Goal: Task Accomplishment & Management: Use online tool/utility

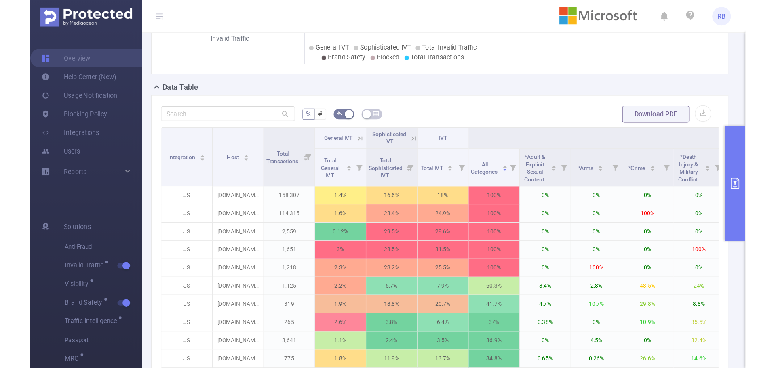
scroll to position [153, 0]
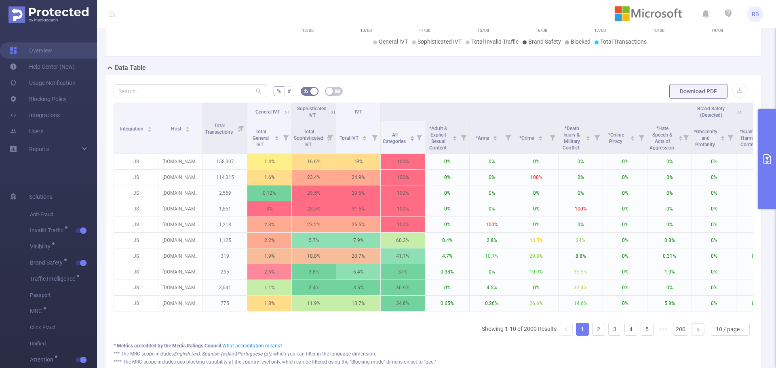
click at [615, 157] on icon "primary" at bounding box center [768, 159] width 10 height 10
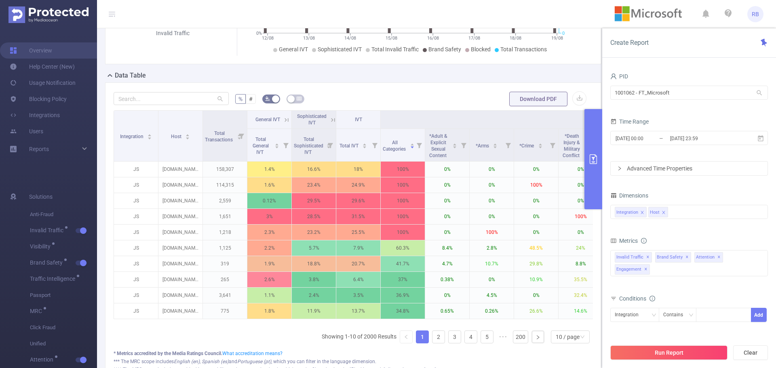
click at [615, 78] on div "PID" at bounding box center [690, 77] width 158 height 13
click at [615, 90] on input "1001062 - FT_Microsoft" at bounding box center [690, 93] width 158 height 14
paste input "ProData_Media"
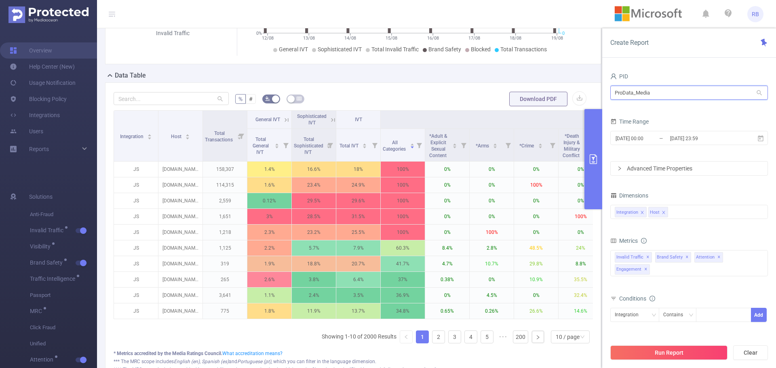
type input "ProData_Media"
click at [615, 107] on li "1000747 - ProData_Media 185K [68K rows]" at bounding box center [690, 109] width 158 height 13
click at [615, 144] on span "[DATE] 00:00 _ [DATE] 23:59" at bounding box center [690, 138] width 158 height 14
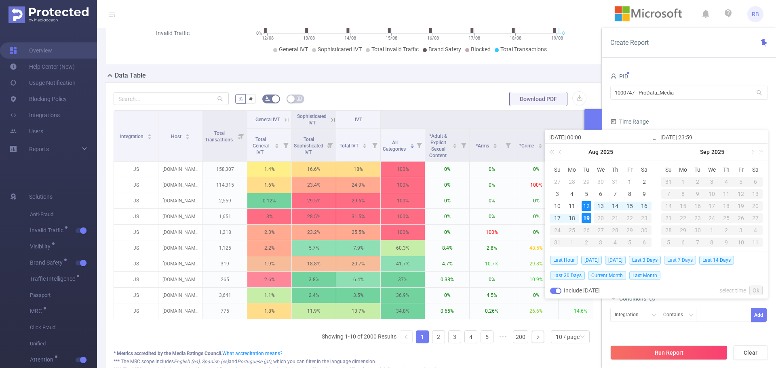
click at [615, 259] on span "Last 7 Days" at bounding box center [680, 260] width 32 height 9
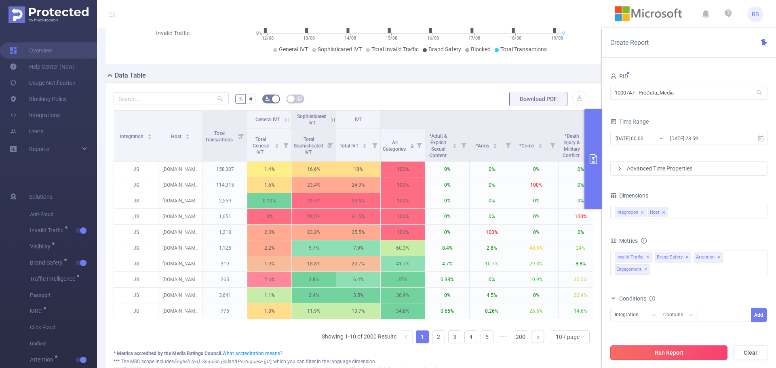
click at [615, 319] on button "Run Report" at bounding box center [669, 353] width 117 height 15
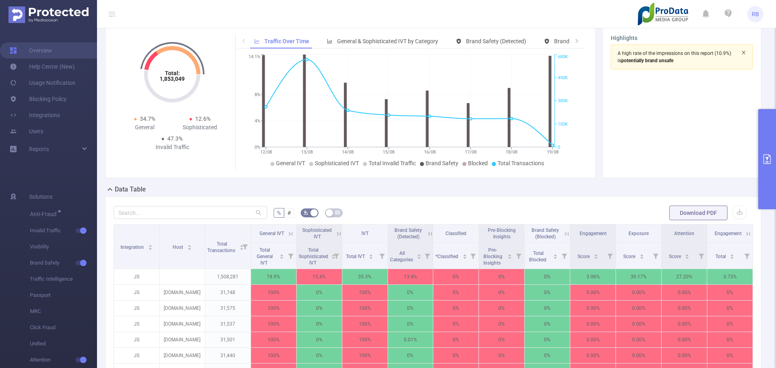
click at [615, 54] on icon "icon: close" at bounding box center [743, 53] width 3 height 4
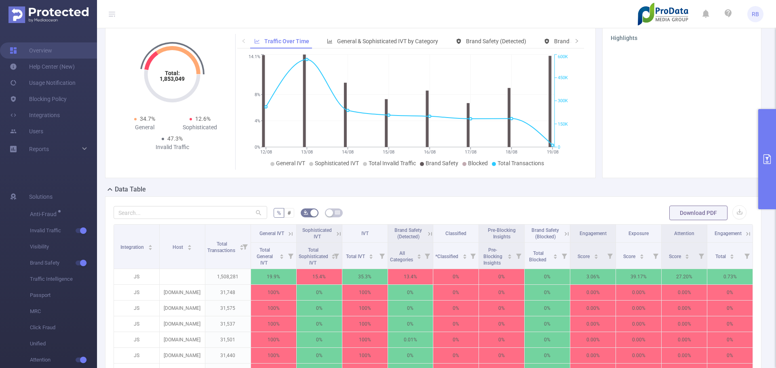
click at [615, 155] on icon "primary" at bounding box center [767, 159] width 7 height 10
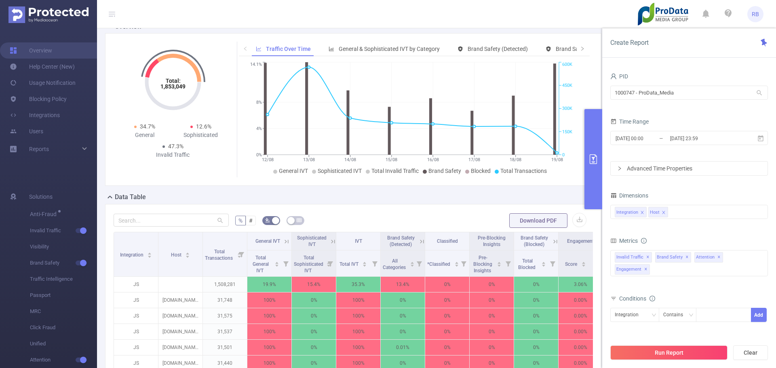
click at [174, 208] on div "% # Download PDF Integration Host Total Transactions General IVT Sophisticated …" at bounding box center [353, 359] width 497 height 310
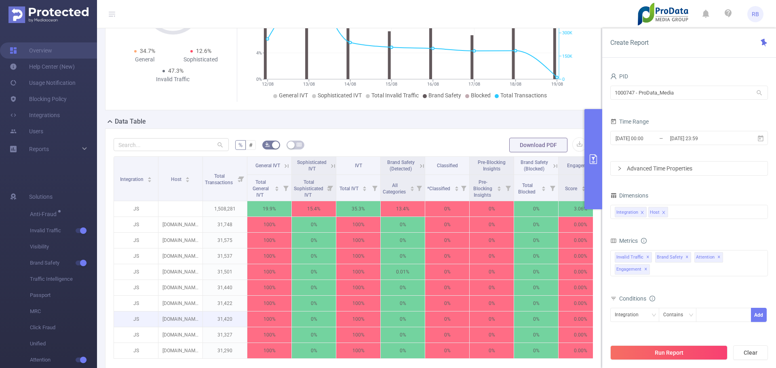
scroll to position [193, 0]
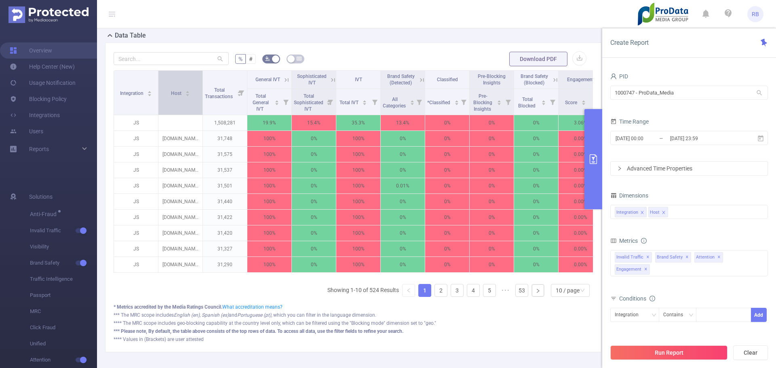
click at [181, 97] on div "Host" at bounding box center [180, 93] width 19 height 8
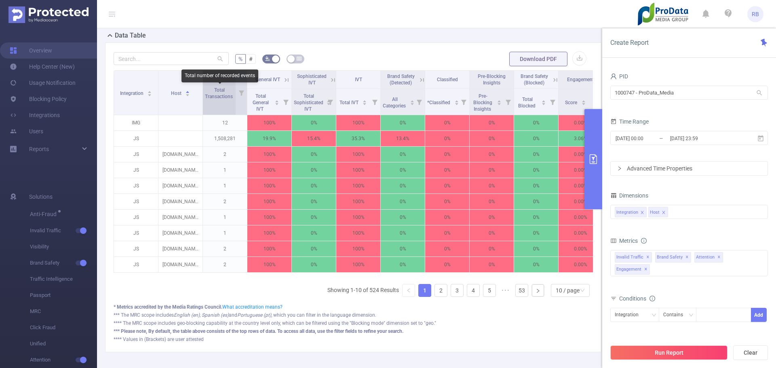
click at [213, 97] on span "Total Transactions" at bounding box center [219, 93] width 29 height 12
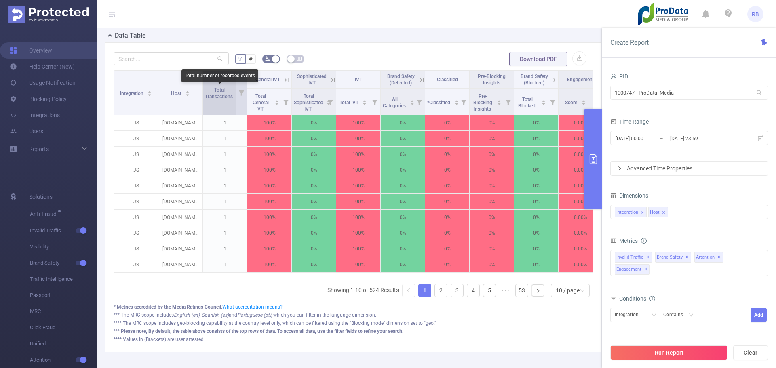
click at [212, 97] on span "Total Transactions" at bounding box center [219, 93] width 29 height 12
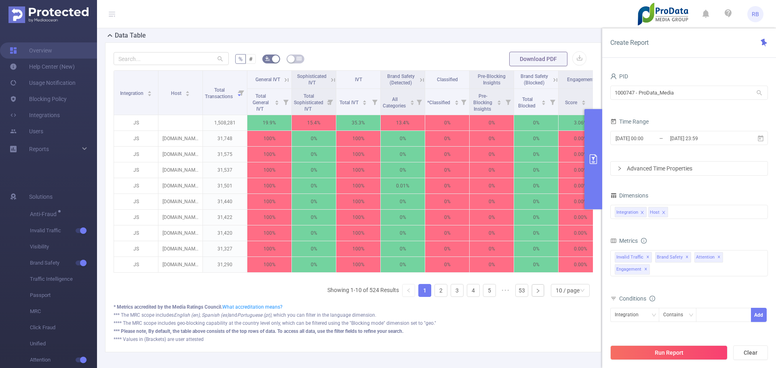
click at [285, 79] on icon at bounding box center [286, 79] width 7 height 7
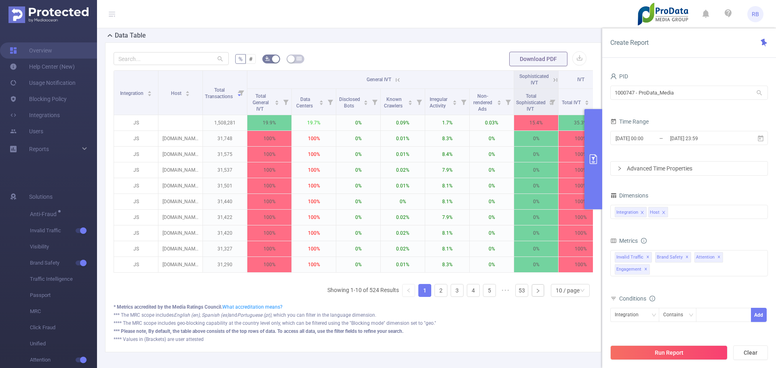
click at [400, 78] on icon at bounding box center [397, 79] width 7 height 7
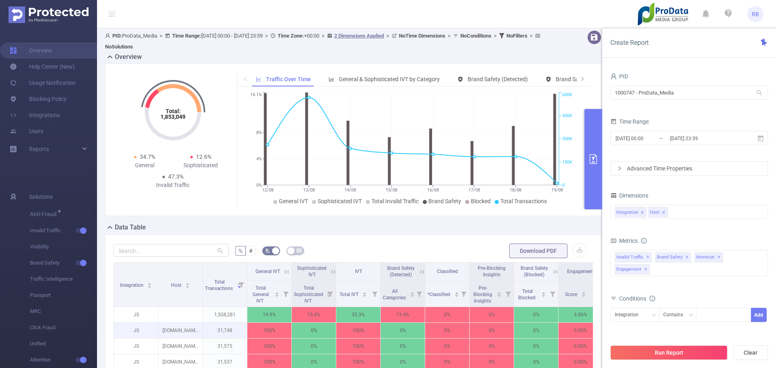
scroll to position [0, 0]
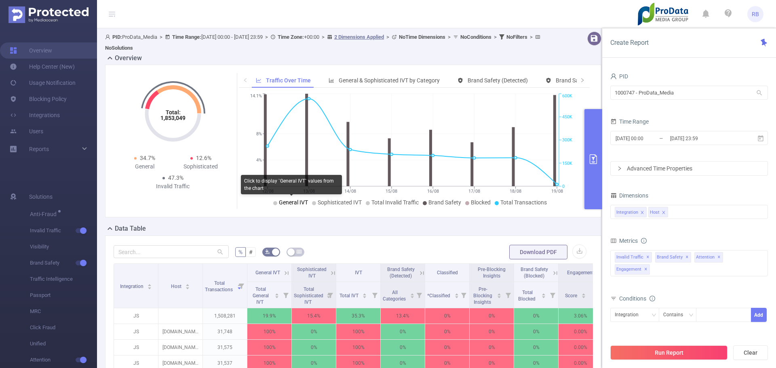
click at [294, 202] on span "General IVT" at bounding box center [293, 202] width 29 height 6
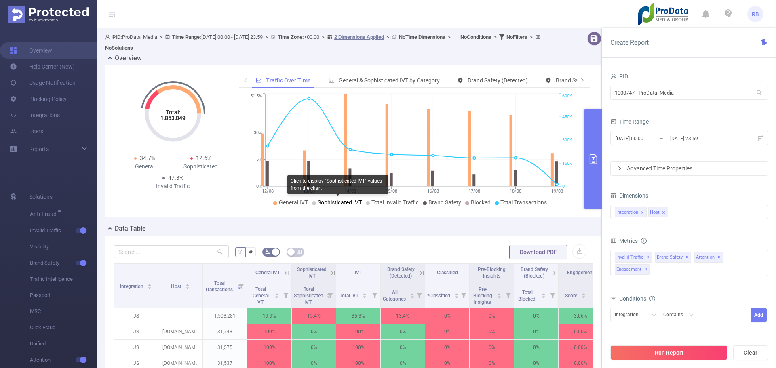
click at [318, 203] on span "Sophisticated IVT" at bounding box center [340, 202] width 44 height 6
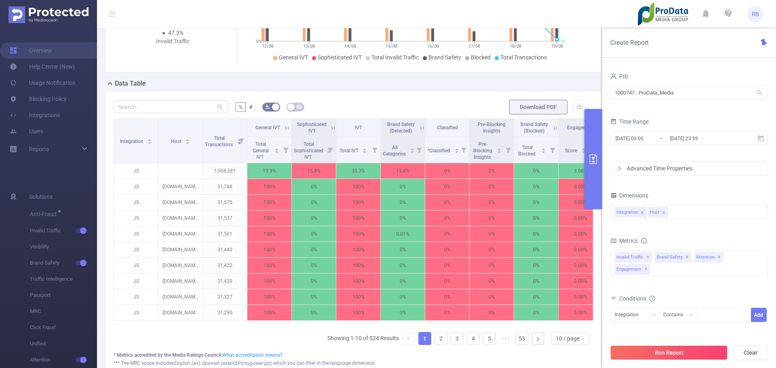
scroll to position [162, 0]
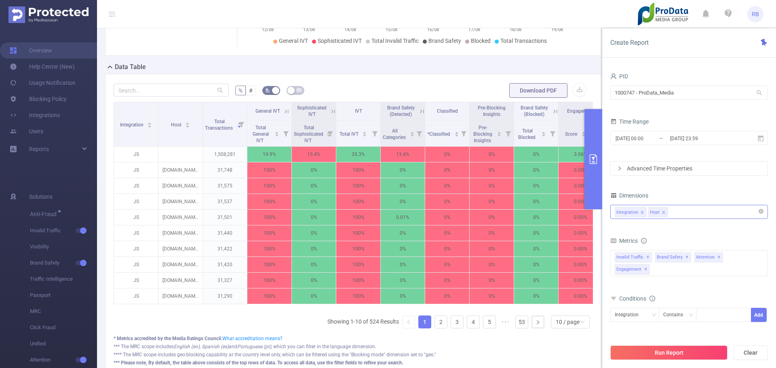
click at [615, 211] on div "Integration Host" at bounding box center [689, 211] width 149 height 13
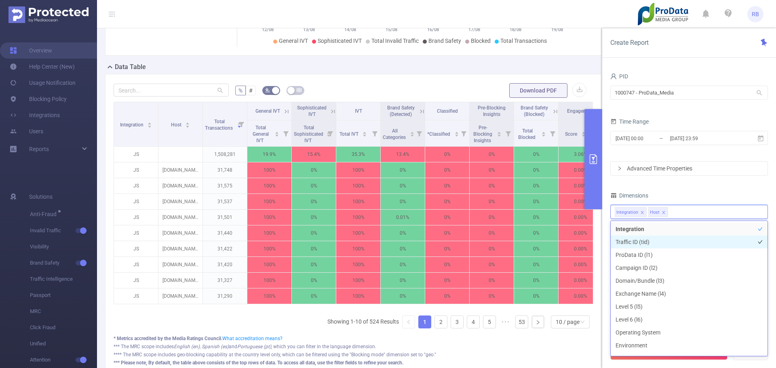
click at [615, 241] on li "Traffic ID (tid)" at bounding box center [689, 242] width 157 height 13
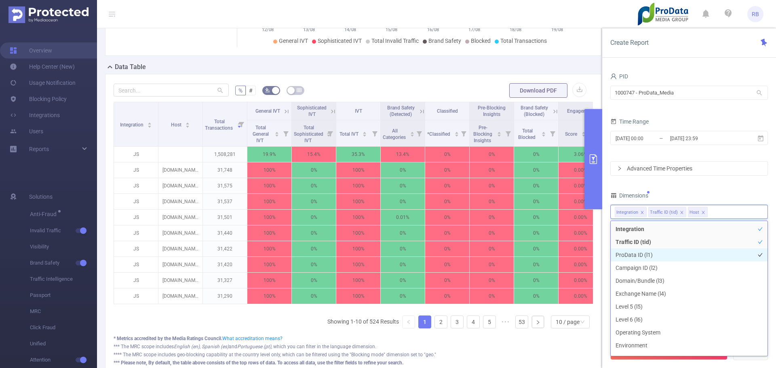
click at [615, 258] on li "ProData ID (l1)" at bounding box center [689, 255] width 157 height 13
click at [615, 268] on li "Campaign ID (l2)" at bounding box center [689, 268] width 157 height 13
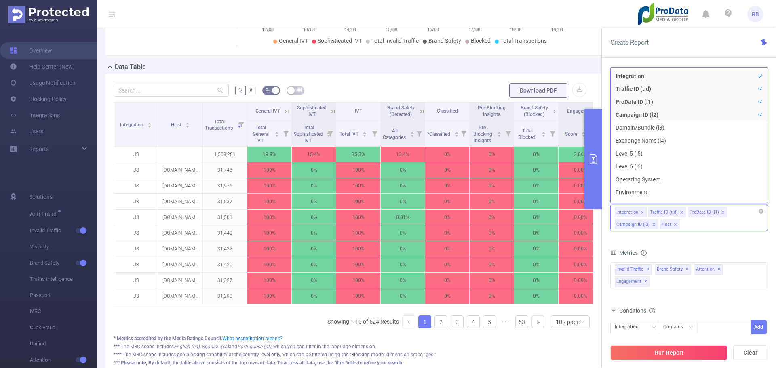
click at [615, 222] on div "Integration Traffic ID (tid) ProData ID (l1) Campaign ID (l2) Host" at bounding box center [690, 218] width 158 height 26
click at [615, 224] on div "Integration Traffic ID (tid) ProData ID (l1) Campaign ID (l2) Host" at bounding box center [690, 218] width 158 height 26
click at [615, 126] on li "Domain/Bundle (l3)" at bounding box center [689, 127] width 157 height 13
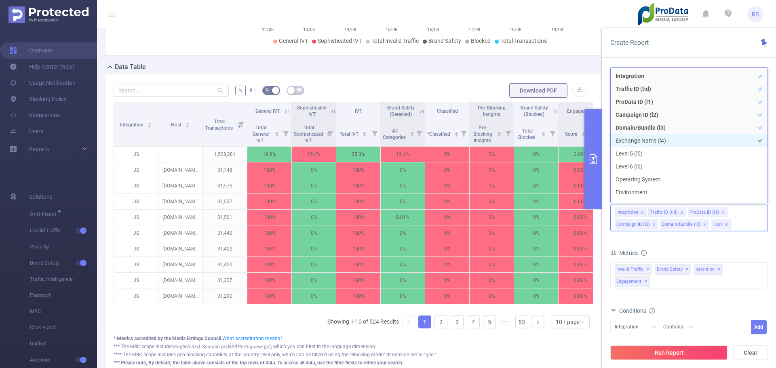
click at [615, 142] on li "Exchange Name (l4)" at bounding box center [689, 140] width 157 height 13
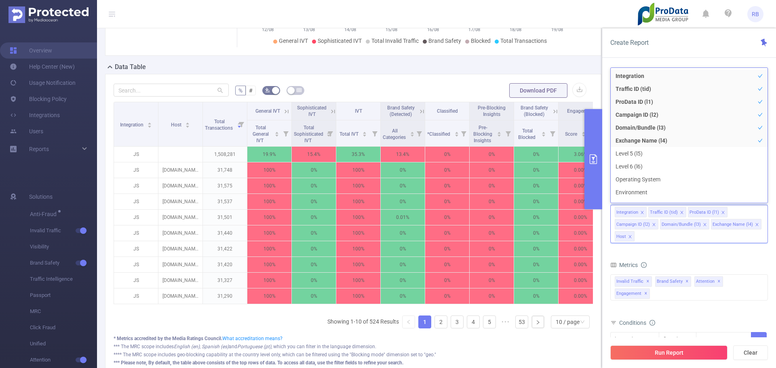
scroll to position [9, 0]
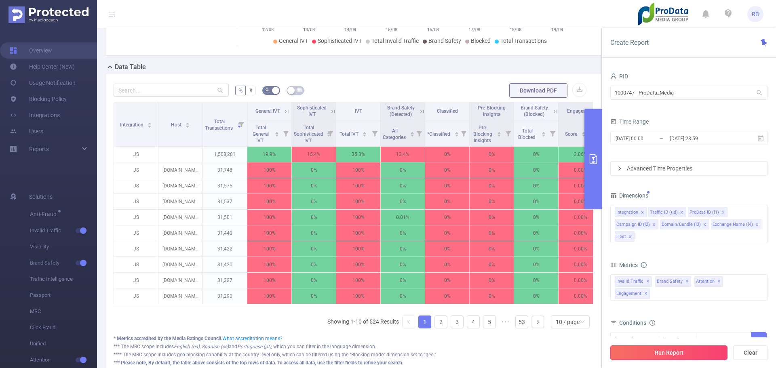
click at [615, 319] on button "Run Report" at bounding box center [669, 353] width 117 height 15
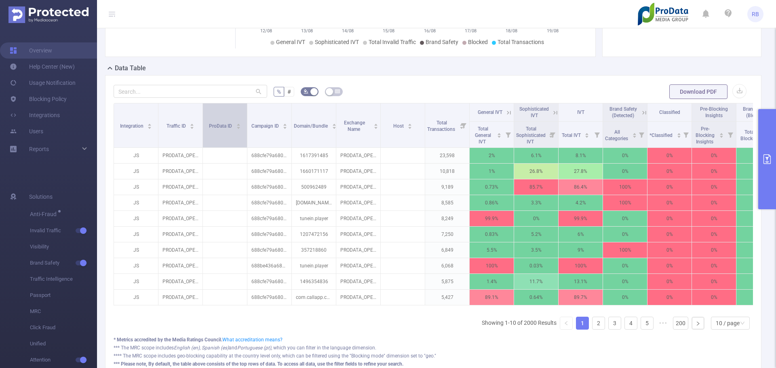
scroll to position [32, 0]
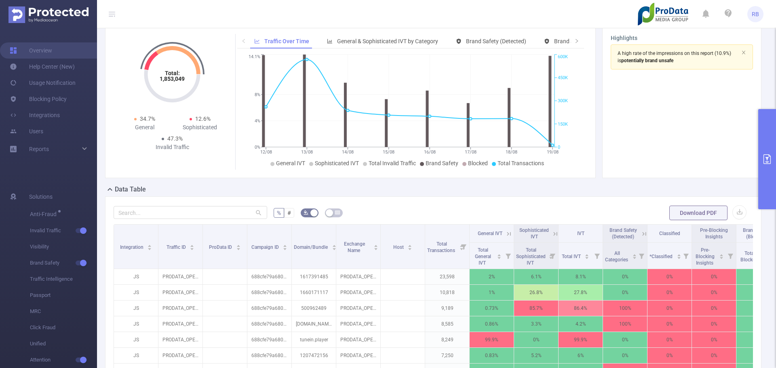
click at [615, 131] on button "primary" at bounding box center [768, 159] width 18 height 100
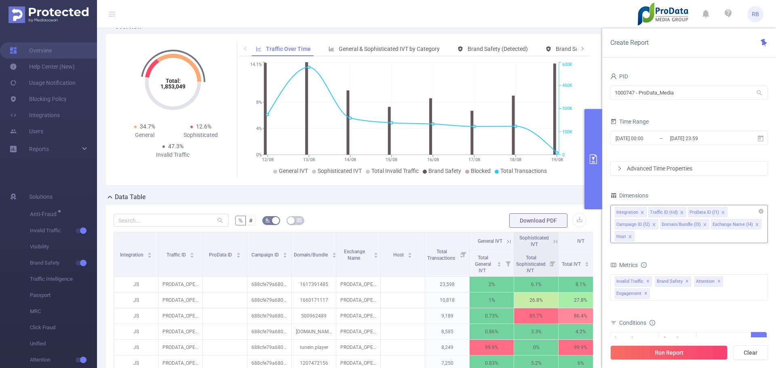
click at [615, 225] on icon "icon: close" at bounding box center [654, 224] width 3 height 3
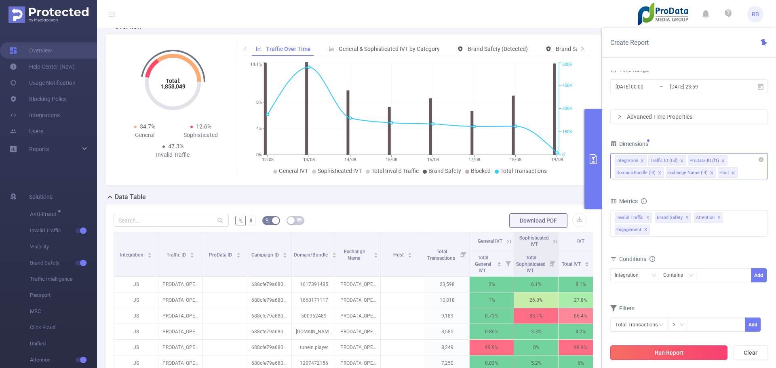
click at [615, 319] on button "Run Report" at bounding box center [669, 353] width 117 height 15
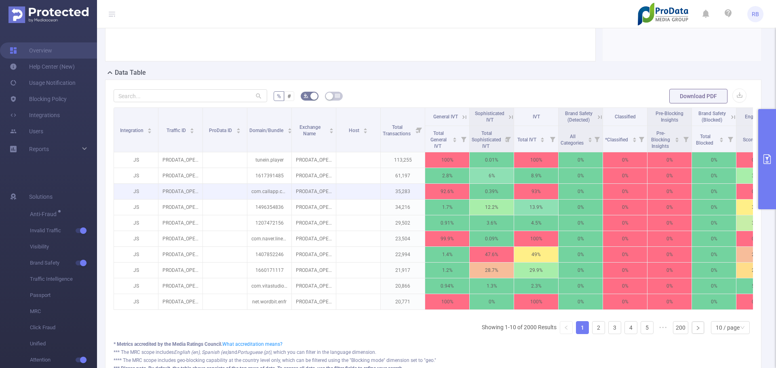
scroll to position [153, 0]
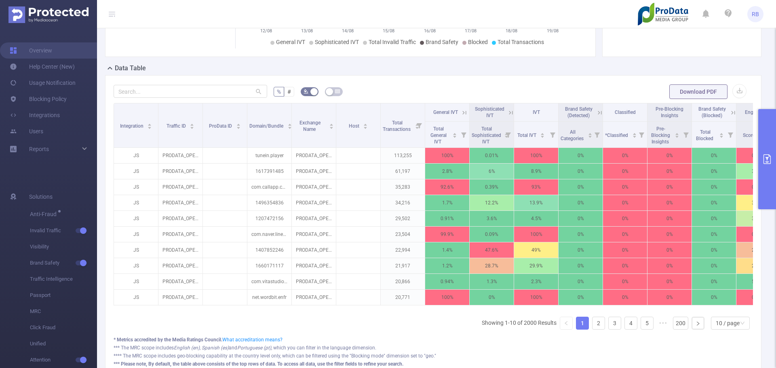
click at [463, 113] on icon at bounding box center [464, 112] width 7 height 7
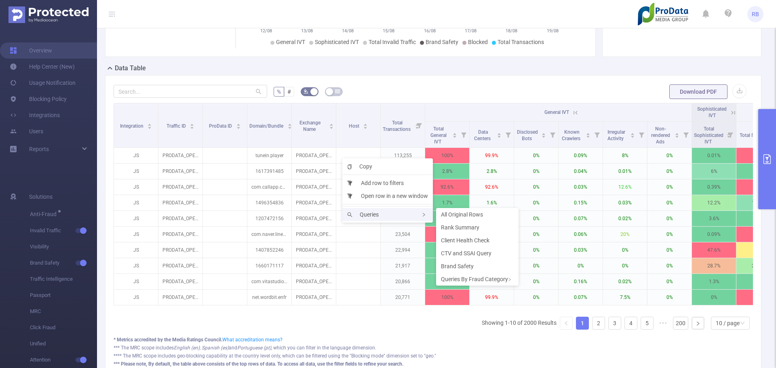
click at [367, 217] on span "Queries" at bounding box center [363, 214] width 32 height 6
click at [468, 252] on span "CTV and SSAI Query" at bounding box center [466, 253] width 51 height 6
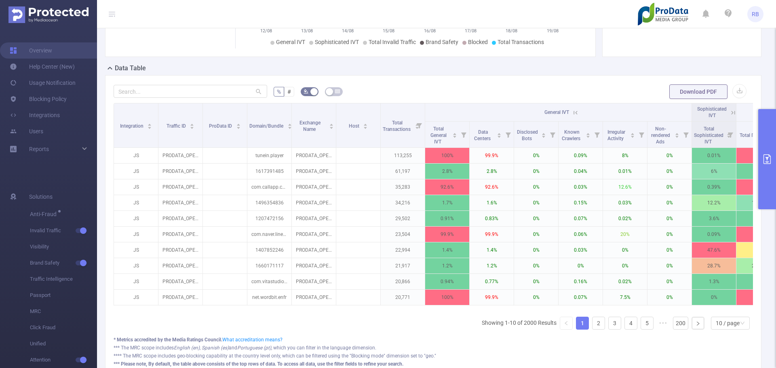
scroll to position [0, 0]
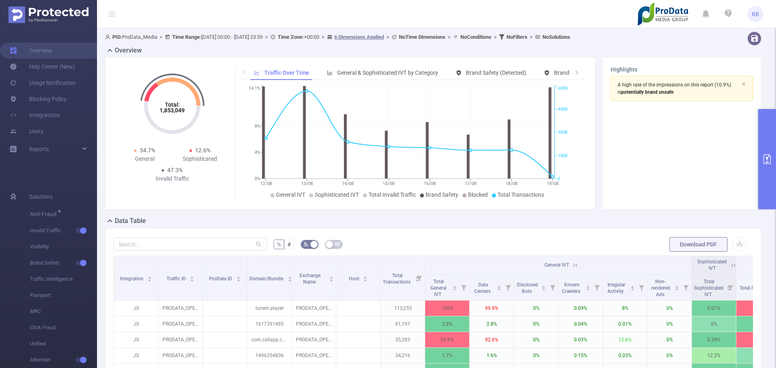
click at [615, 146] on button "primary" at bounding box center [768, 159] width 18 height 100
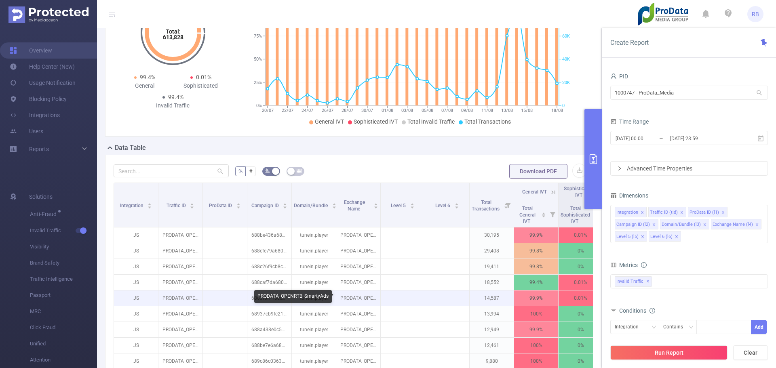
scroll to position [210, 0]
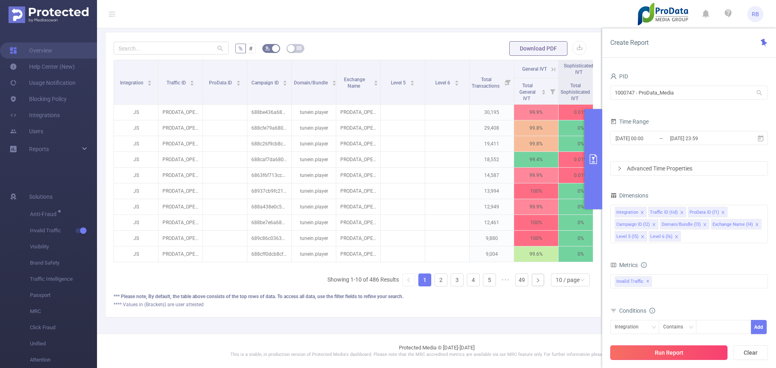
click at [674, 351] on button "Run Report" at bounding box center [669, 353] width 117 height 15
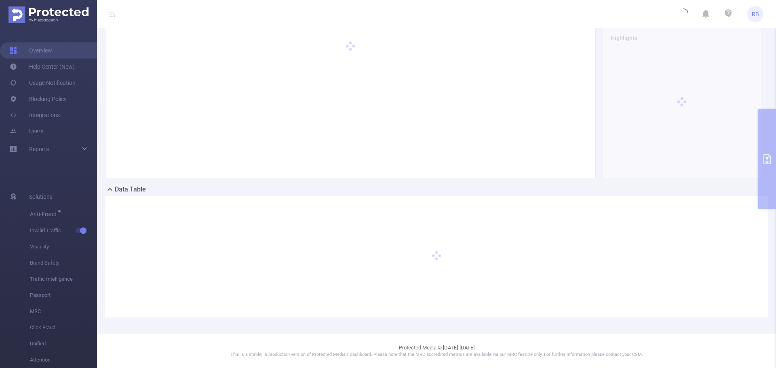
scroll to position [32, 0]
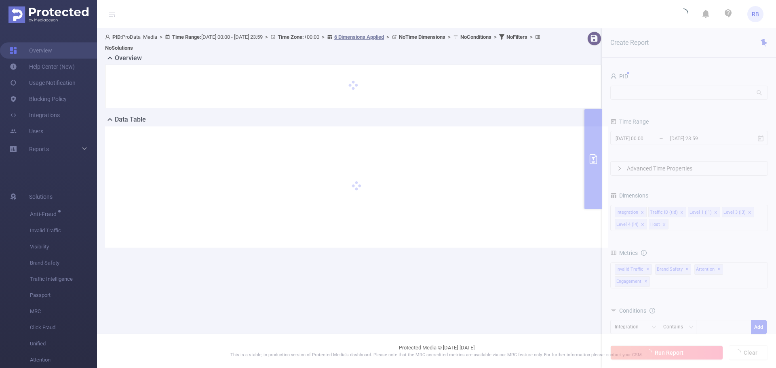
click at [663, 97] on section "PID: ProData_Media > Time Range: 2025-08-12 00:00 - 2025-08-19 23:59 > Time Zon…" at bounding box center [436, 146] width 679 height 236
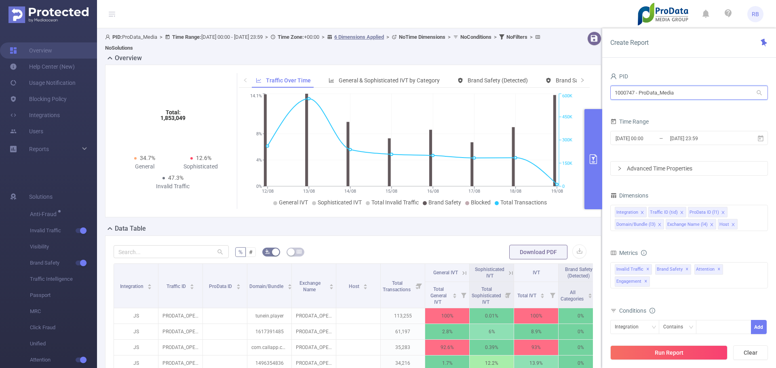
click at [664, 98] on input "1000747 - ProData_Media" at bounding box center [690, 93] width 158 height 14
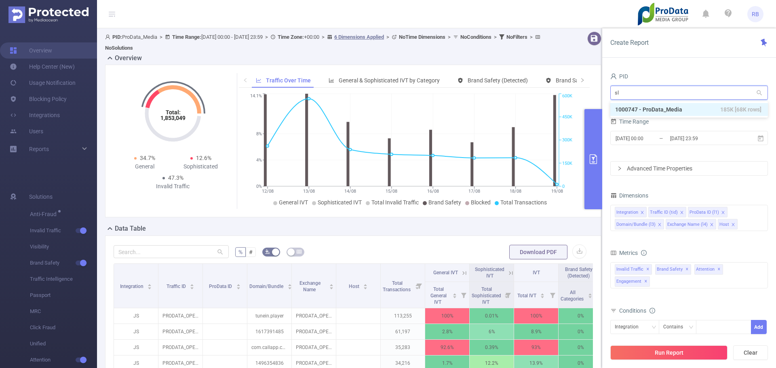
type input "sli"
click at [660, 106] on li "1000784 - Sliide 23 [17 rows]" at bounding box center [690, 109] width 158 height 13
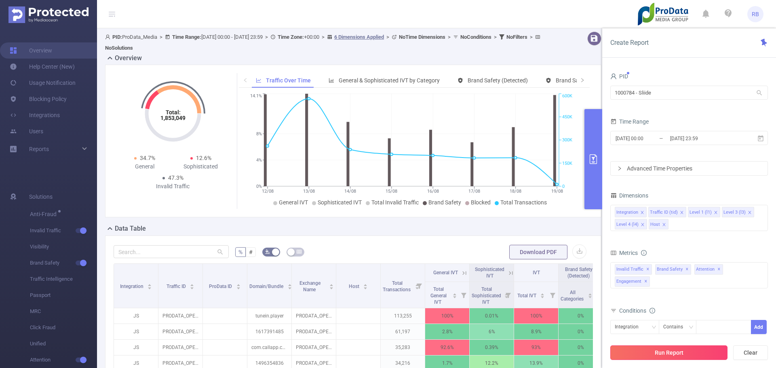
click at [673, 351] on button "Run Report" at bounding box center [669, 353] width 117 height 15
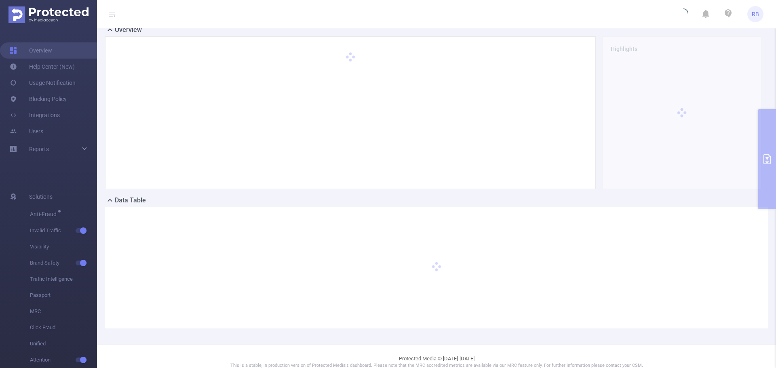
scroll to position [32, 0]
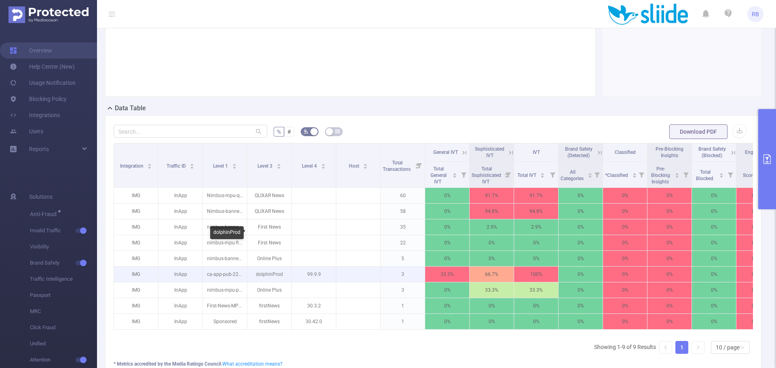
scroll to position [112, 0]
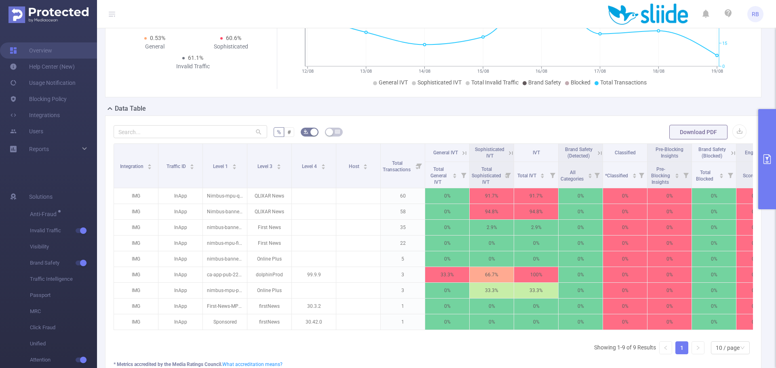
click at [765, 160] on icon "primary" at bounding box center [768, 159] width 10 height 10
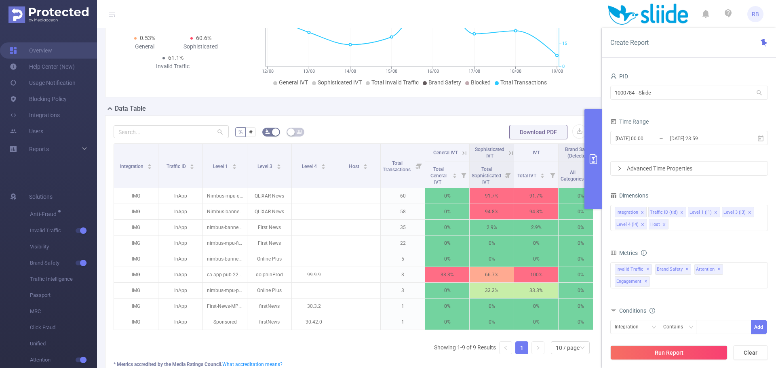
click at [511, 157] on icon at bounding box center [510, 153] width 7 height 7
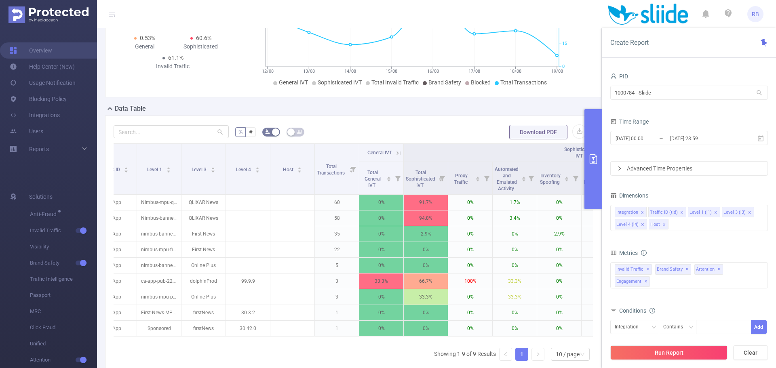
scroll to position [0, 78]
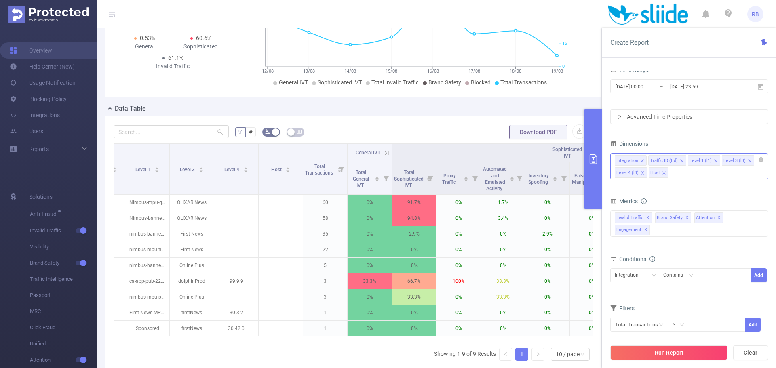
click at [689, 177] on div "Integration Traffic ID (tid) Level 1 (l1) Level 3 (l3) Level 4 (l4) Host" at bounding box center [690, 166] width 158 height 26
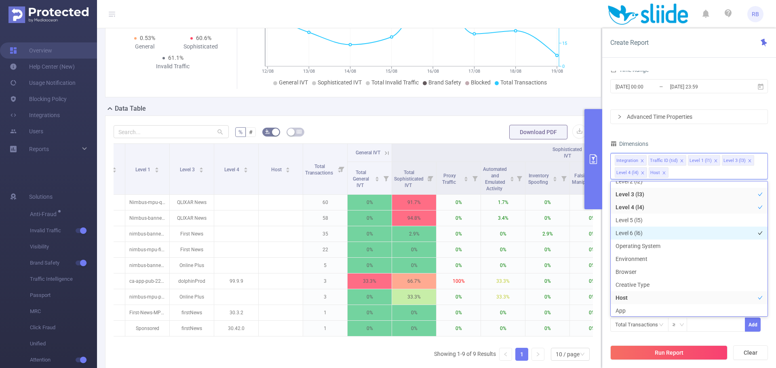
scroll to position [81, 0]
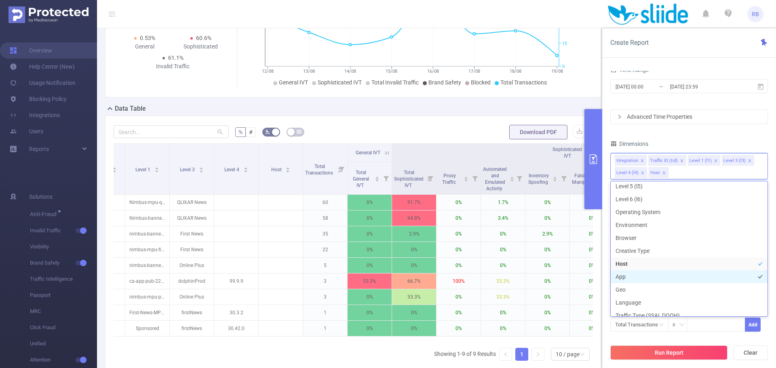
click at [667, 274] on li "App" at bounding box center [689, 277] width 157 height 13
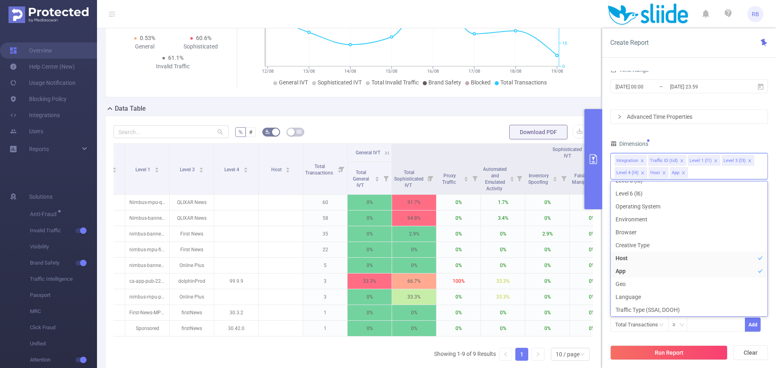
click at [672, 349] on button "Run Report" at bounding box center [669, 353] width 117 height 15
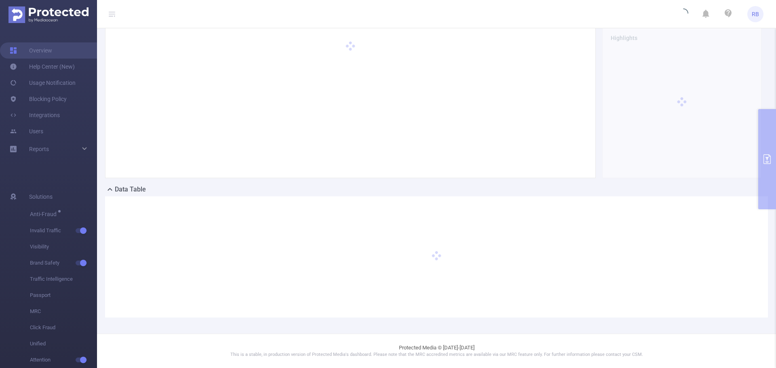
scroll to position [32, 0]
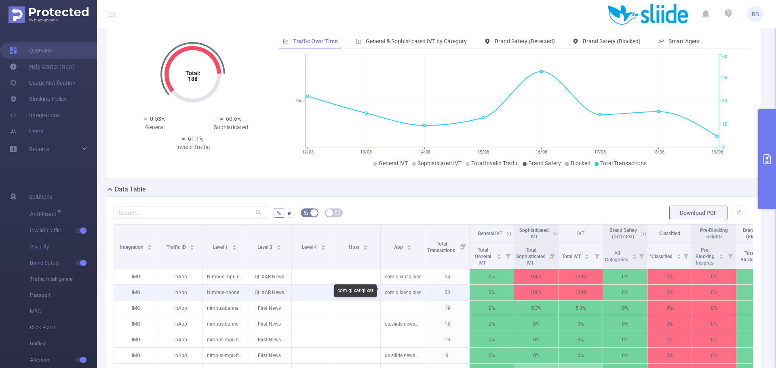
click at [407, 290] on p "com.qlixar.qlixar" at bounding box center [403, 292] width 44 height 15
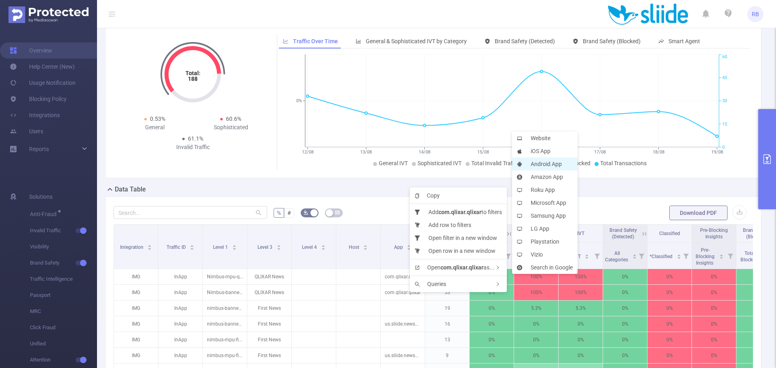
click at [546, 165] on li "Android App" at bounding box center [545, 164] width 66 height 13
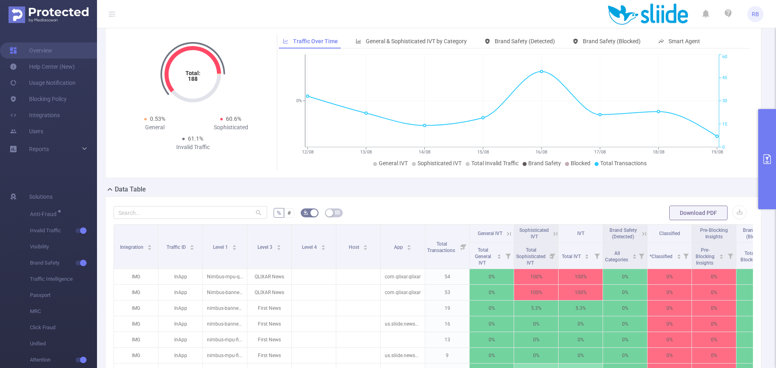
click at [765, 156] on icon "primary" at bounding box center [768, 159] width 10 height 10
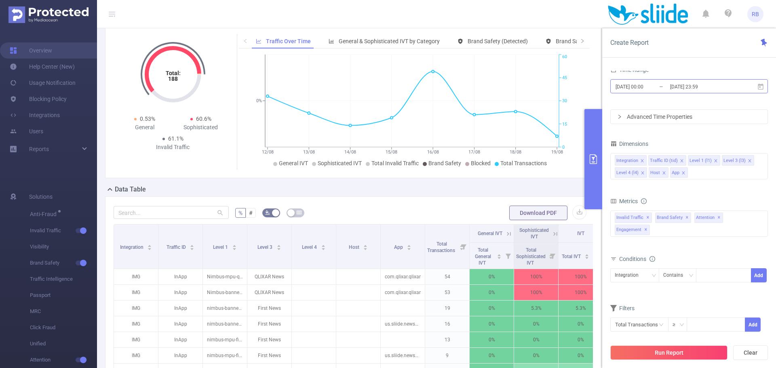
click at [696, 84] on input "[DATE] 23:59" at bounding box center [703, 86] width 66 height 11
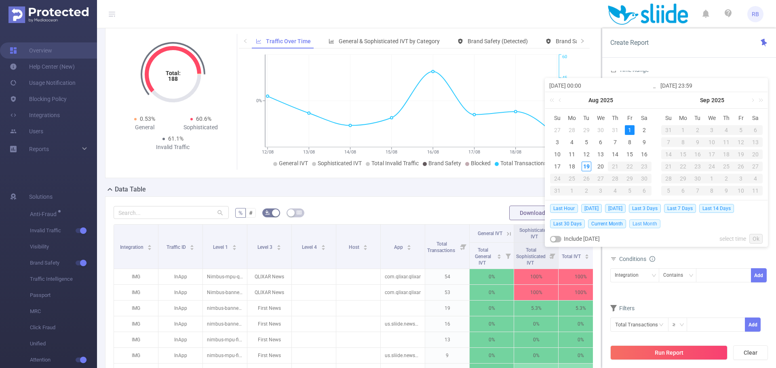
click at [637, 223] on span "Last Month" at bounding box center [645, 224] width 31 height 9
type input "2025-07-01 00:00"
type input "2025-07-31 23:59"
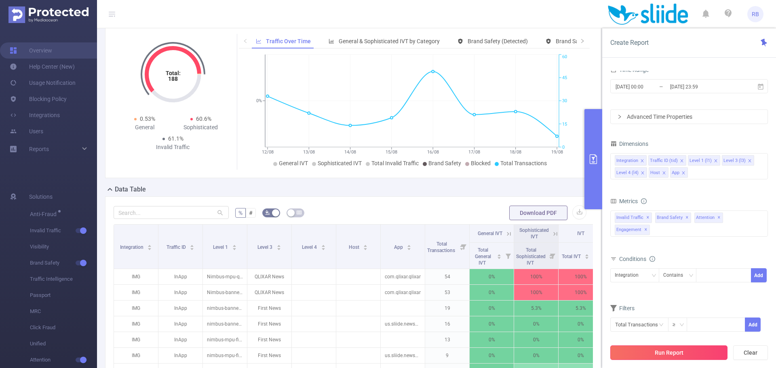
click at [649, 351] on button "Run Report" at bounding box center [669, 353] width 117 height 15
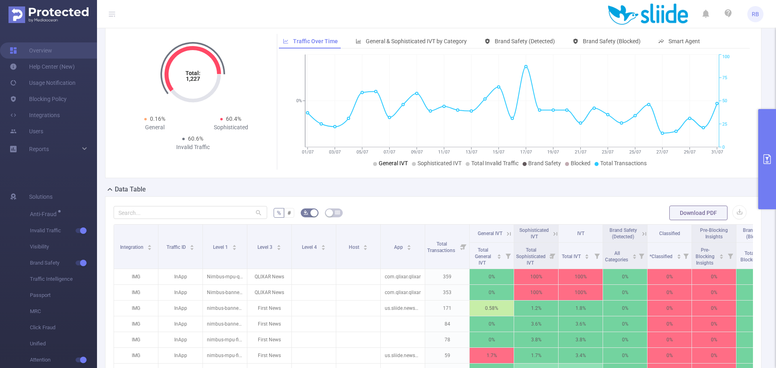
click at [400, 163] on span "General IVT" at bounding box center [393, 163] width 29 height 6
click at [421, 164] on span "Sophisticated IVT" at bounding box center [440, 163] width 44 height 6
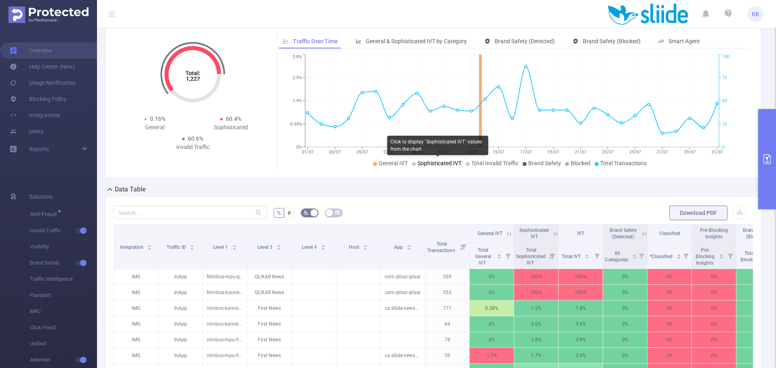
click at [435, 163] on span "Sophisticated IVT" at bounding box center [440, 163] width 44 height 6
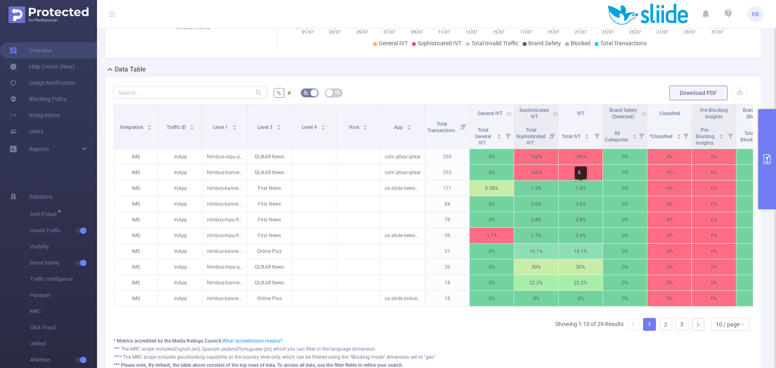
scroll to position [65, 0]
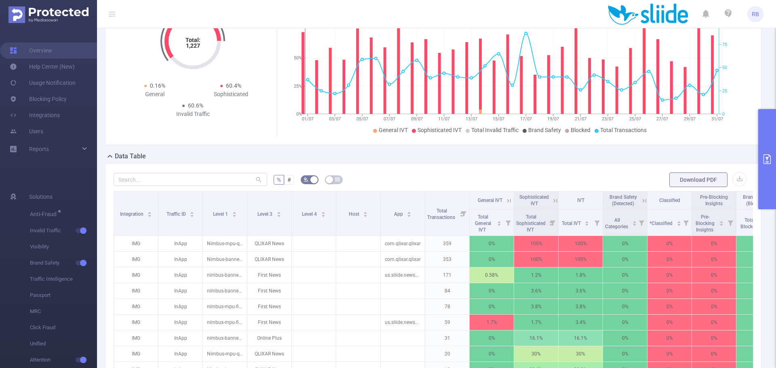
drag, startPoint x: 767, startPoint y: 176, endPoint x: 654, endPoint y: 158, distance: 114.3
click at [767, 176] on button "primary" at bounding box center [768, 159] width 18 height 100
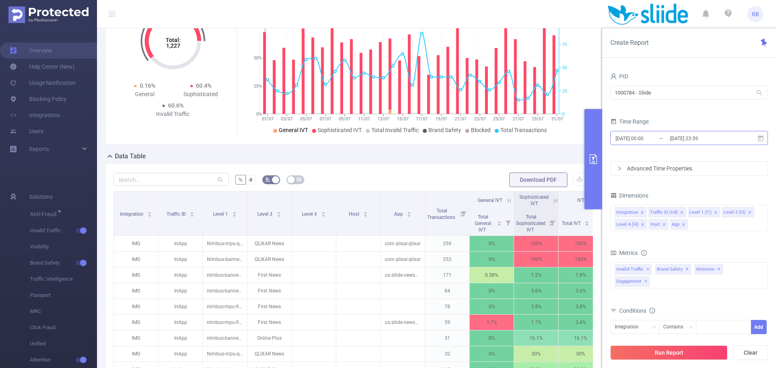
click at [634, 141] on input "2025-07-01 00:00" at bounding box center [648, 138] width 66 height 11
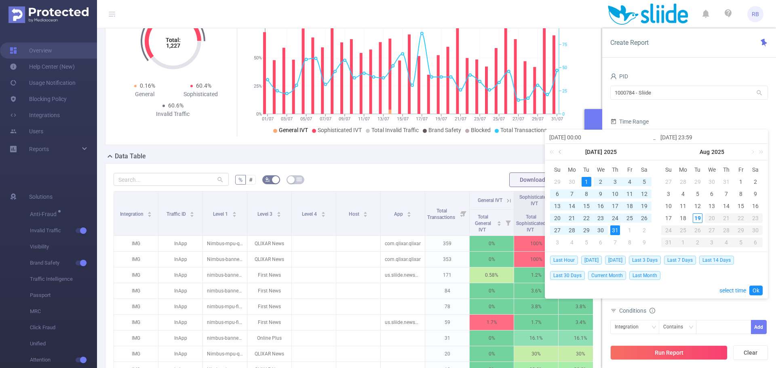
click at [558, 150] on link at bounding box center [560, 152] width 7 height 16
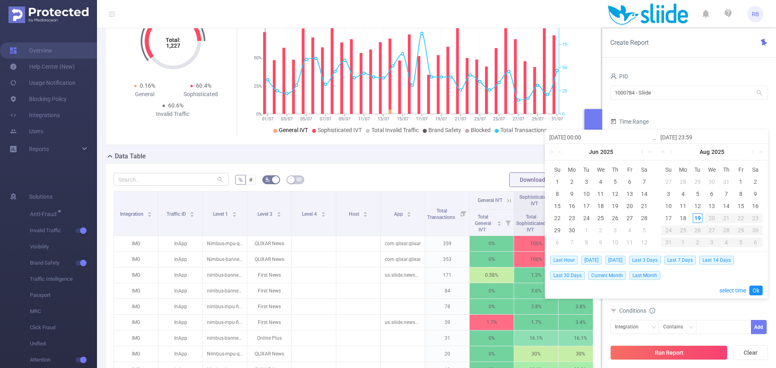
drag, startPoint x: 558, startPoint y: 150, endPoint x: 605, endPoint y: 140, distance: 47.6
click at [605, 140] on input "2025-07-01 00:00" at bounding box center [601, 138] width 103 height 10
click at [562, 182] on td "1" at bounding box center [557, 182] width 15 height 12
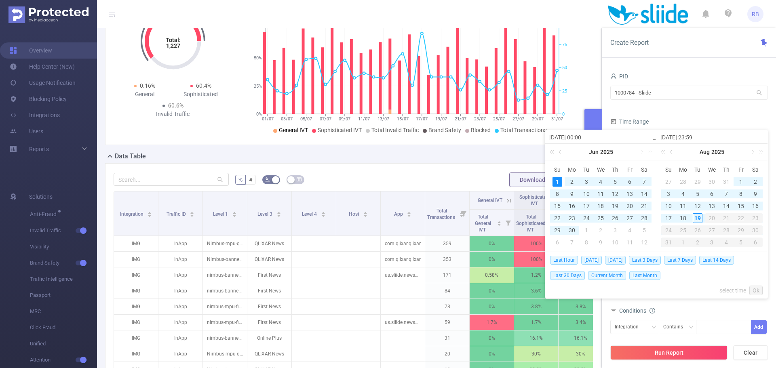
click at [559, 181] on div "1" at bounding box center [558, 182] width 10 height 10
type input "2025-06-01 00:00"
type input "2025-06-01 23:59"
type input "2025-06-01 00:00"
type input "2025-06-01 23:59"
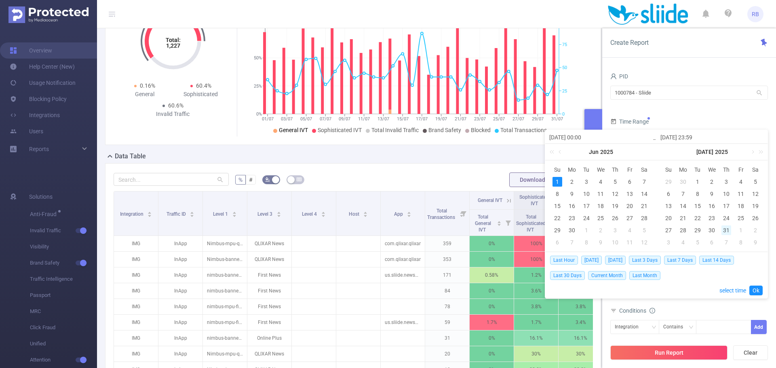
click at [726, 229] on div "31" at bounding box center [727, 231] width 10 height 10
click at [759, 289] on link "Ok" at bounding box center [756, 291] width 13 height 10
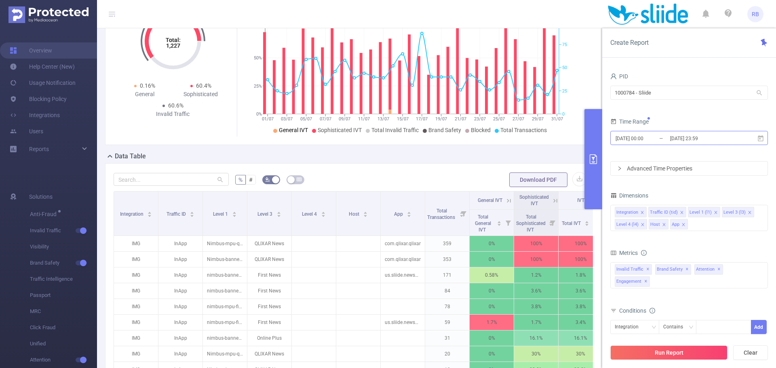
click at [640, 141] on input "2025-06-01 00:00" at bounding box center [648, 138] width 66 height 11
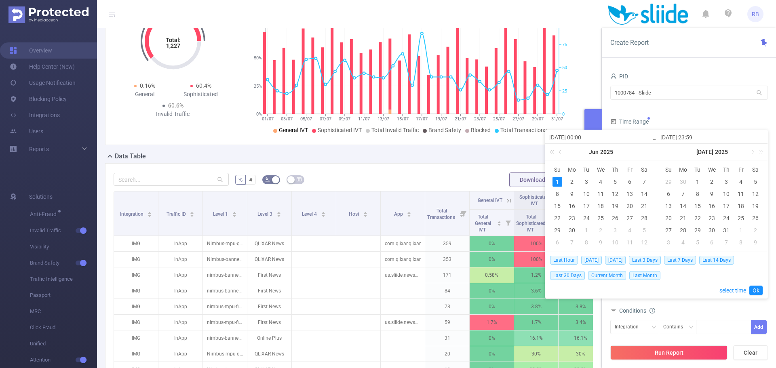
click at [558, 180] on div "1" at bounding box center [558, 182] width 10 height 10
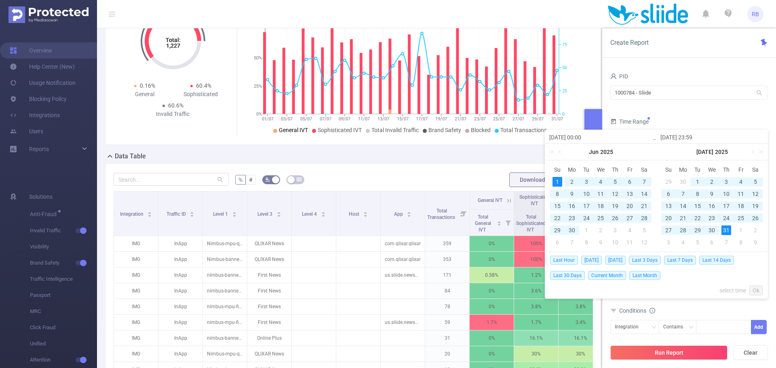
click at [725, 230] on div "31" at bounding box center [727, 231] width 10 height 10
type input "2025-07-31 23:59"
click at [759, 286] on link "Ok" at bounding box center [756, 291] width 13 height 10
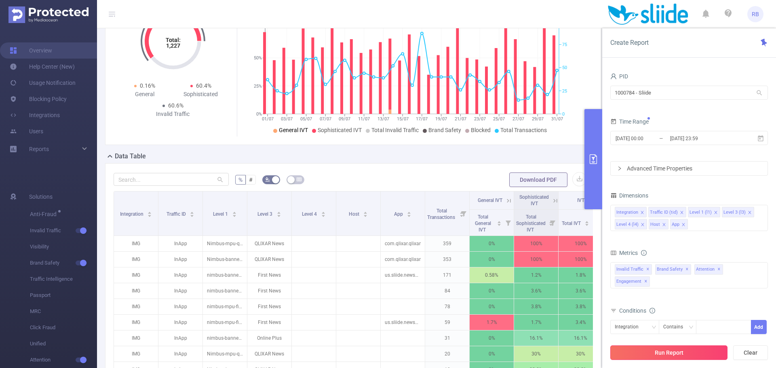
click at [651, 352] on button "Run Report" at bounding box center [669, 353] width 117 height 15
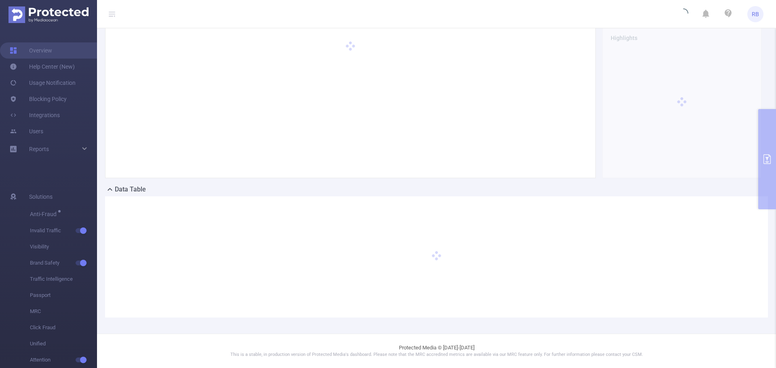
scroll to position [32, 0]
